Goal: Task Accomplishment & Management: Use online tool/utility

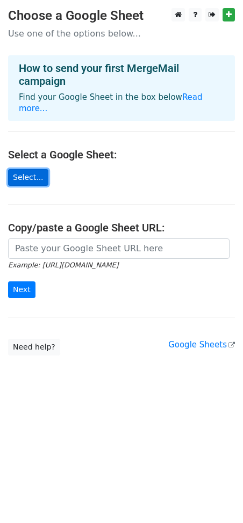
click at [37, 169] on link "Select..." at bounding box center [28, 177] width 40 height 17
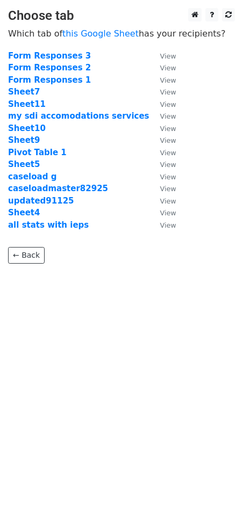
click at [70, 200] on td "updated91125" at bounding box center [78, 201] width 141 height 12
click at [50, 200] on strong "updated91125" at bounding box center [41, 201] width 66 height 10
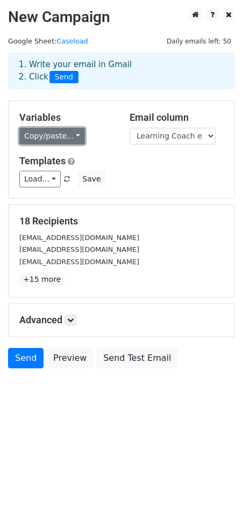
click at [55, 135] on link "Copy/paste..." at bounding box center [52, 136] width 66 height 17
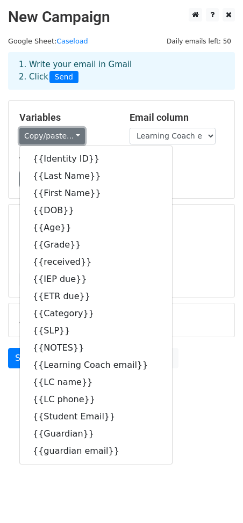
click at [55, 135] on link "Copy/paste..." at bounding box center [52, 136] width 66 height 17
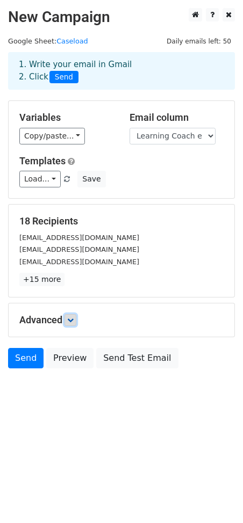
click at [74, 317] on icon at bounding box center [70, 320] width 6 height 6
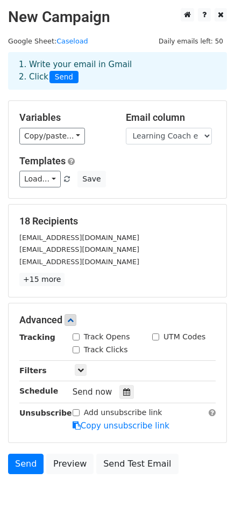
click at [76, 334] on input "Track Opens" at bounding box center [76, 337] width 7 height 7
checkbox input "true"
click at [78, 346] on input "Track Clicks" at bounding box center [76, 349] width 7 height 7
checkbox input "true"
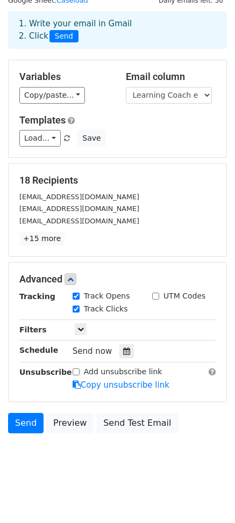
scroll to position [42, 0]
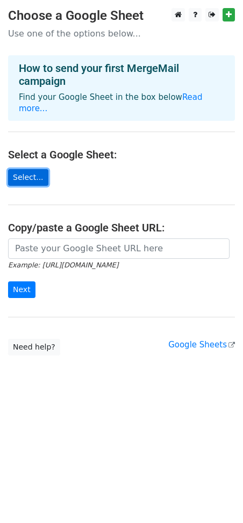
click at [26, 169] on link "Select..." at bounding box center [28, 177] width 40 height 17
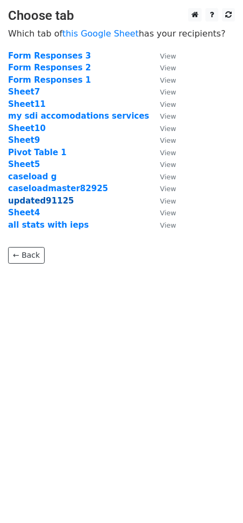
click at [15, 203] on strong "updated91125" at bounding box center [41, 201] width 66 height 10
